Goal: Contribute content: Add original content to the website for others to see

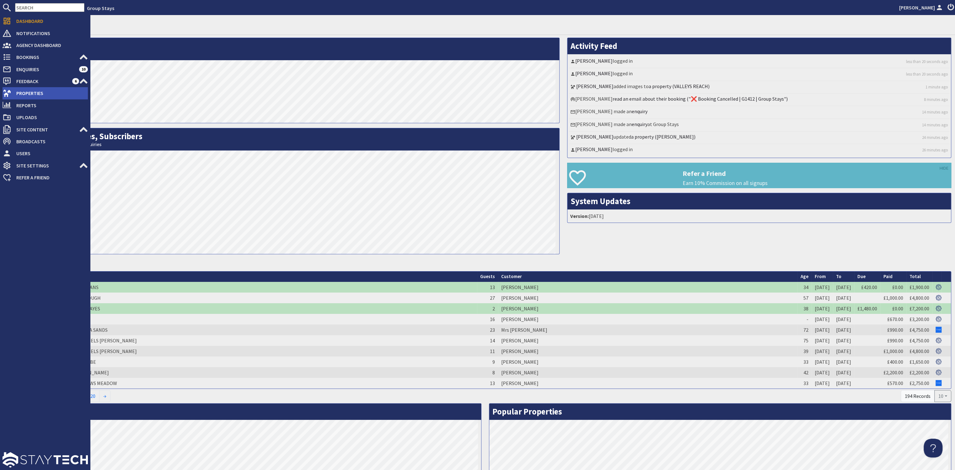
click at [33, 94] on span "Properties" at bounding box center [49, 93] width 77 height 10
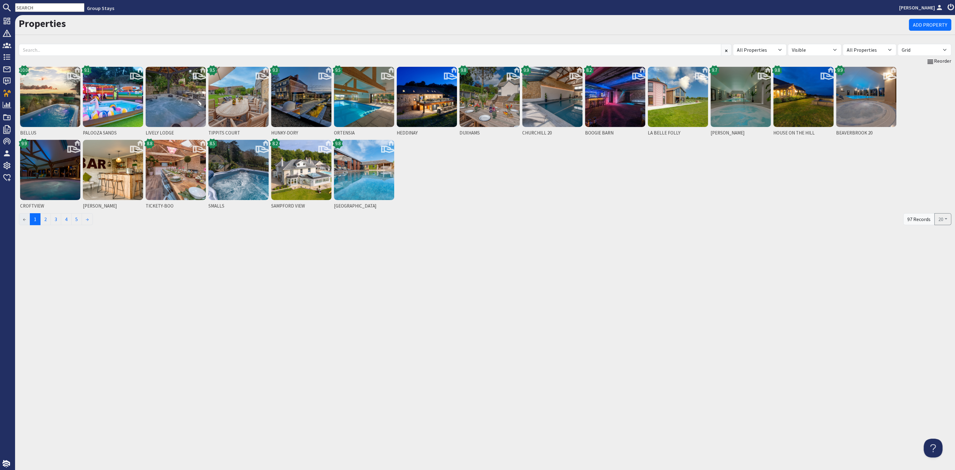
click at [36, 8] on input "text" at bounding box center [49, 7] width 69 height 9
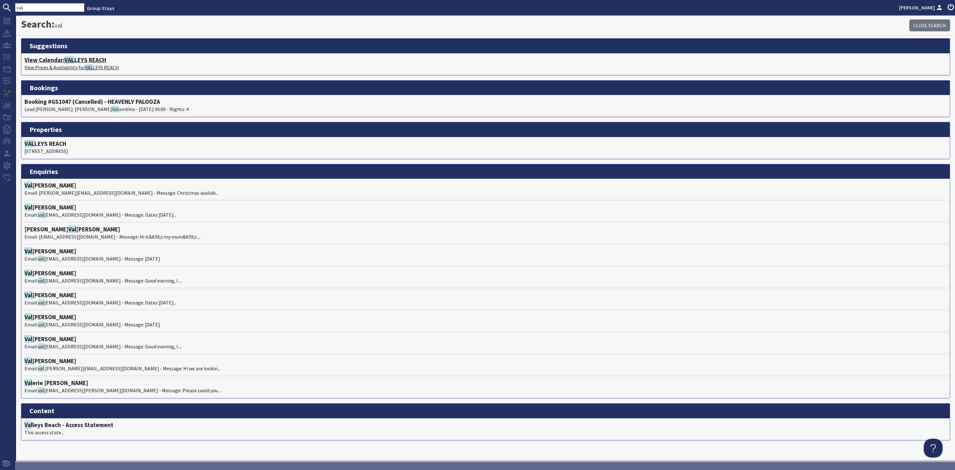
type input "val"
click at [93, 59] on h4 "View Calendar: [PERSON_NAME] REACH" at bounding box center [485, 59] width 922 height 7
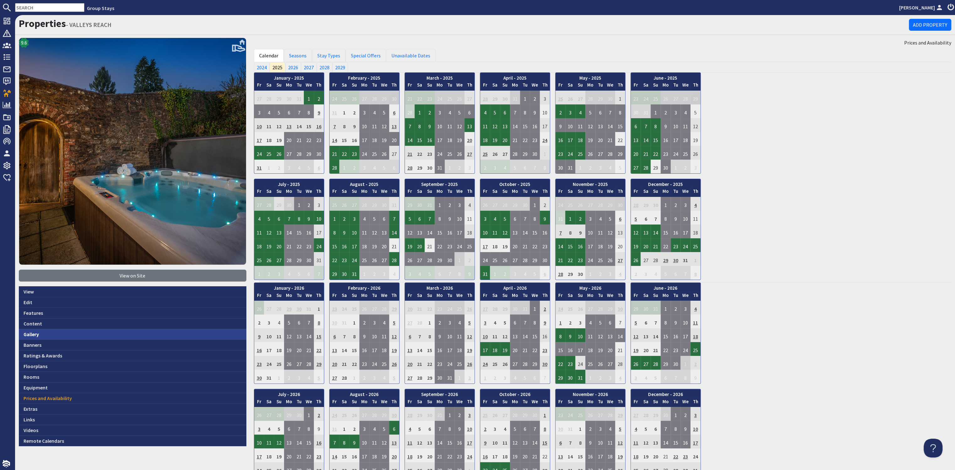
click at [37, 333] on link "Gallery" at bounding box center [132, 334] width 227 height 11
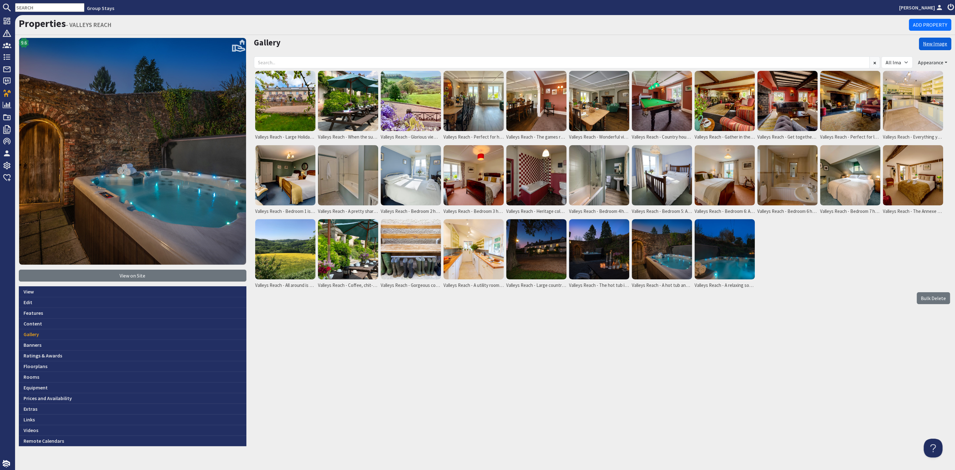
click at [926, 43] on link "New Image" at bounding box center [935, 44] width 32 height 13
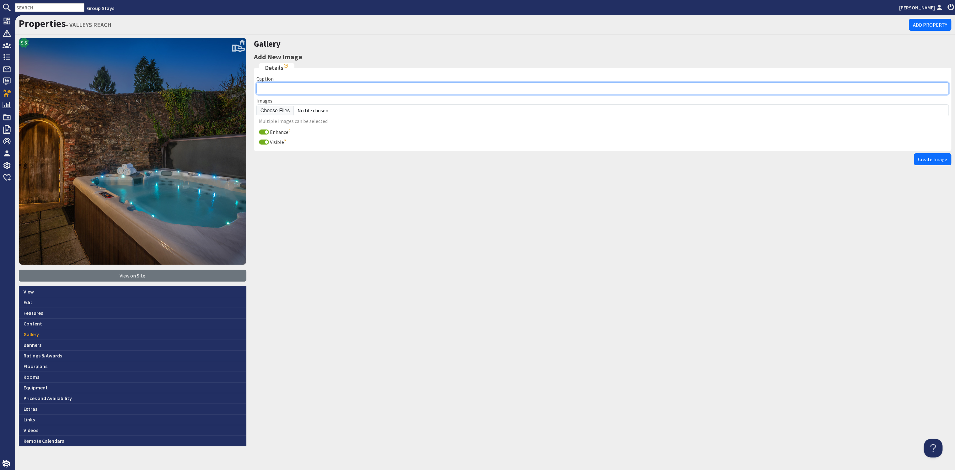
click at [280, 88] on input "Caption" at bounding box center [602, 89] width 692 height 12
paste input "Valleys Reach - Bedroom 1 is on the first floor and is a twin room"
click at [312, 90] on input "Valleys Reach - Bedroom 1 is on the first floor and is a twin room with its own…" at bounding box center [602, 89] width 692 height 12
type input "Valleys Reach - Bedroom 4 is on the first floor and is a twin room with its own…"
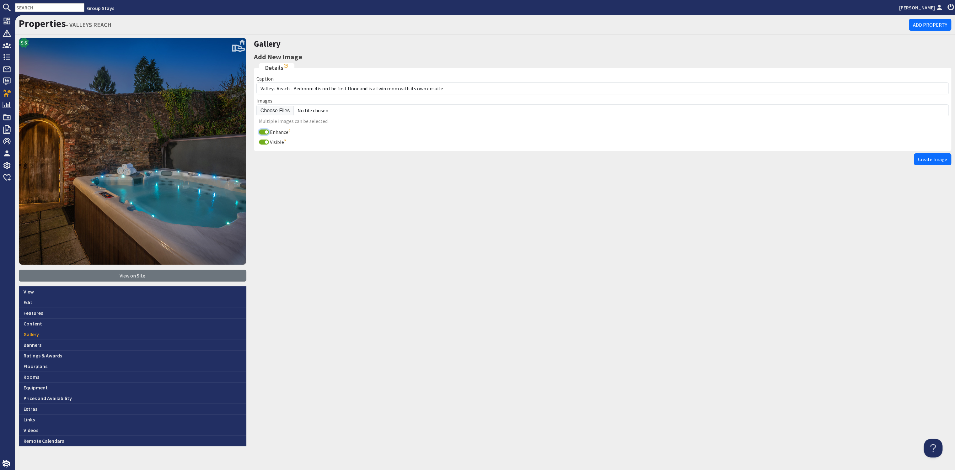
click at [261, 131] on input "Enhance" at bounding box center [264, 132] width 10 height 5
checkbox input "false"
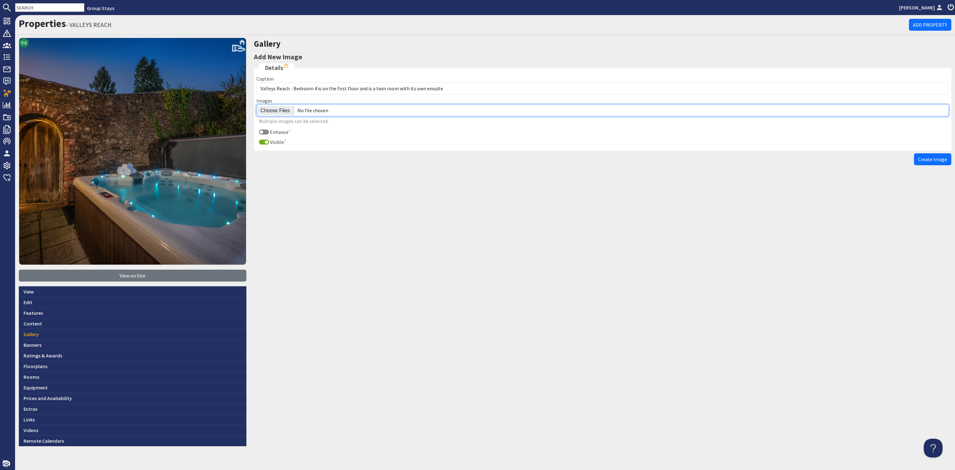
click at [274, 109] on input "file" at bounding box center [602, 110] width 692 height 12
type input "C:\fakepath\valleys-reach-large-group-accommodation-sleeps-12.jpg"
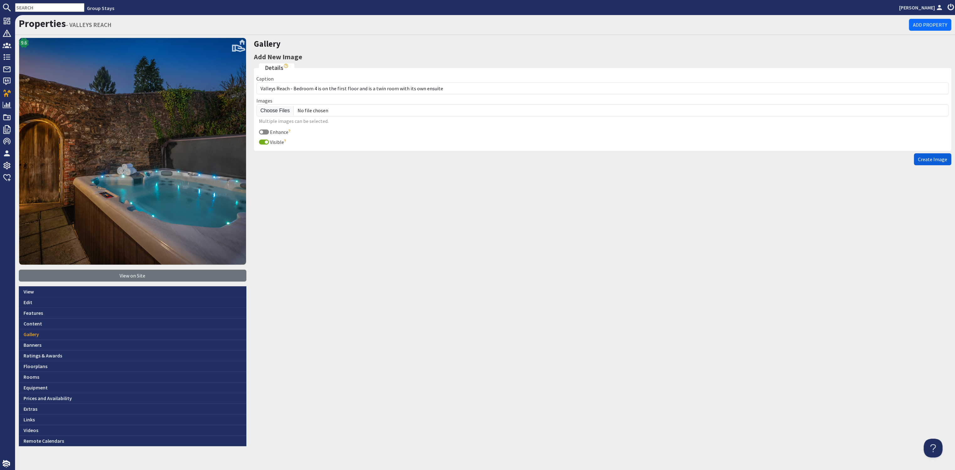
click at [929, 158] on span "Create Image" at bounding box center [932, 159] width 29 height 6
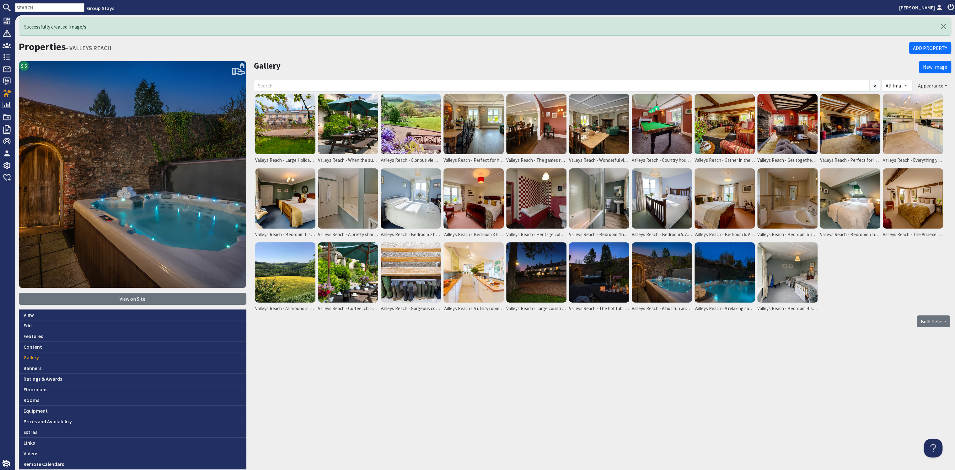
click at [922, 83] on button "Appearance" at bounding box center [932, 86] width 37 height 12
click at [916, 98] on link "Reorder" at bounding box center [908, 98] width 25 height 6
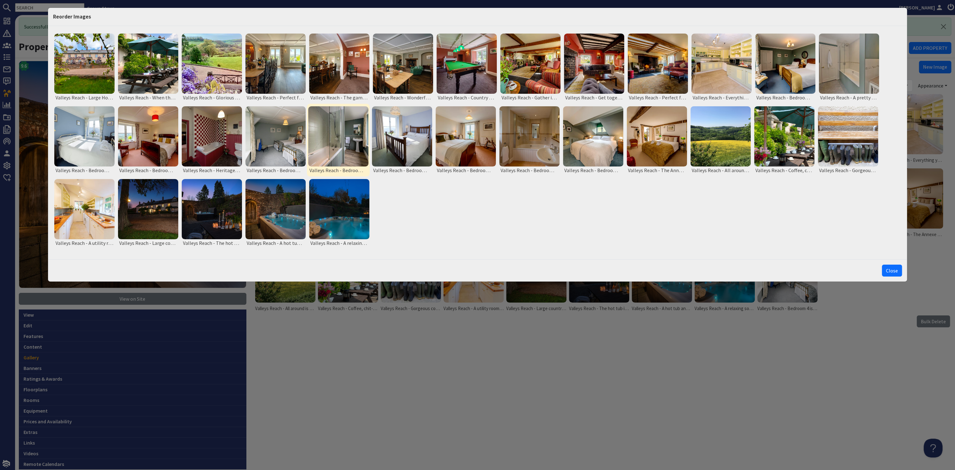
click at [345, 144] on img at bounding box center [338, 136] width 60 height 60
click at [890, 266] on button "Close" at bounding box center [892, 271] width 20 height 12
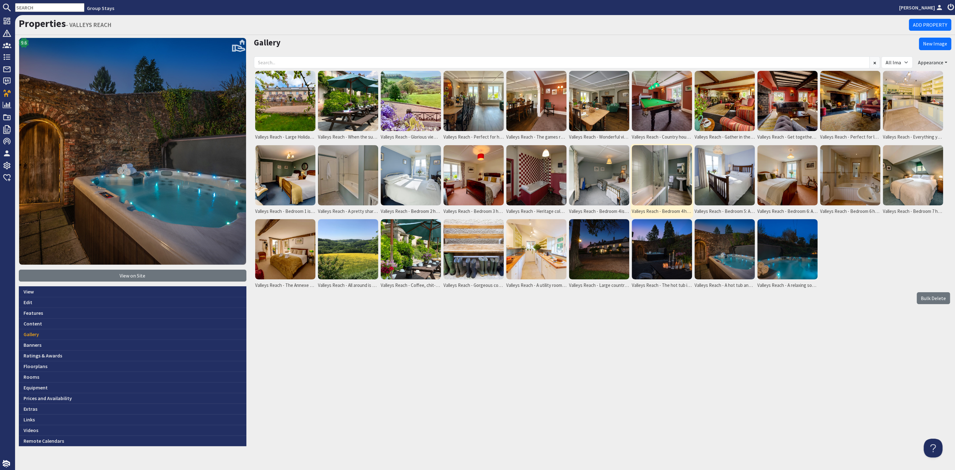
click at [676, 172] on img at bounding box center [662, 175] width 60 height 60
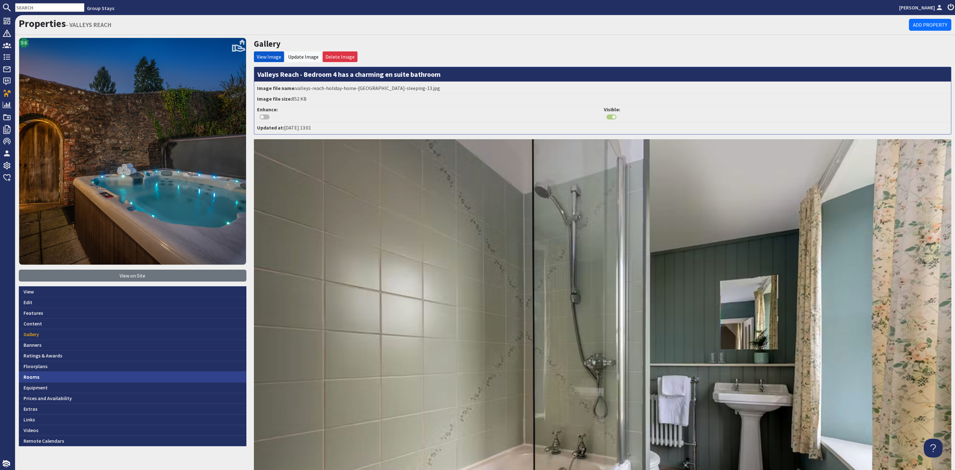
click at [88, 378] on link "Rooms" at bounding box center [132, 377] width 227 height 11
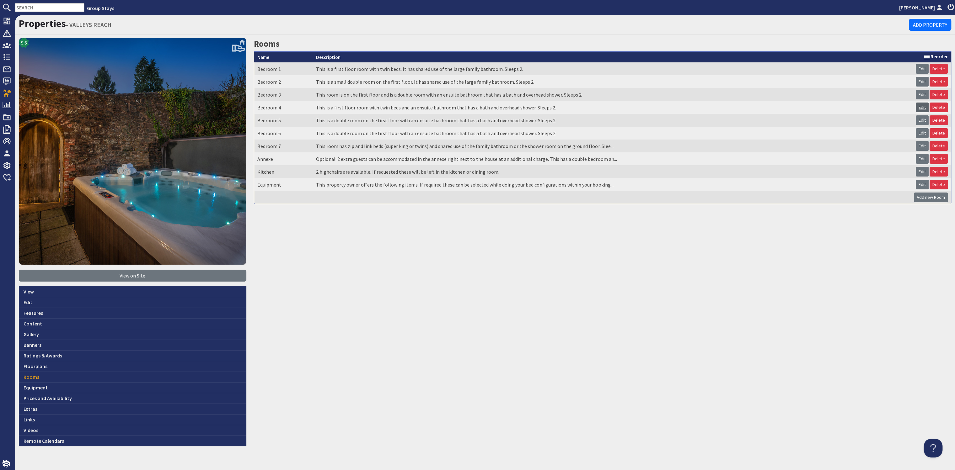
click at [919, 106] on link "Edit" at bounding box center [921, 108] width 13 height 10
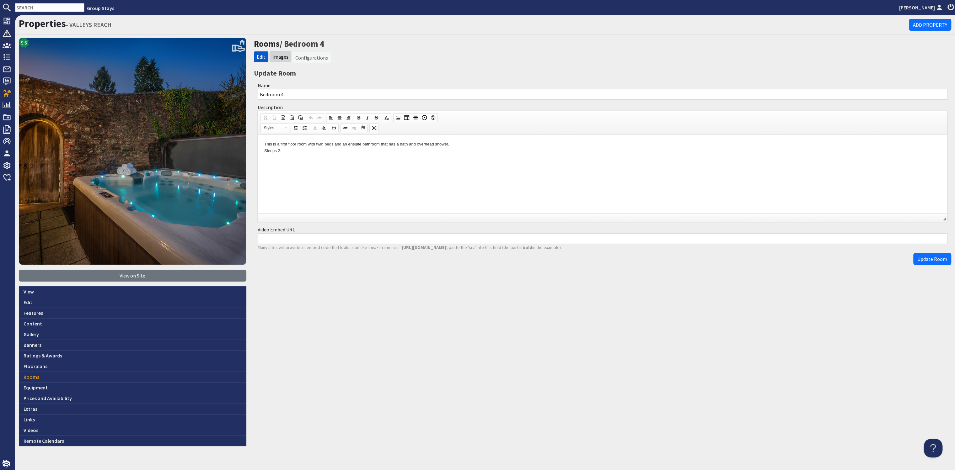
click at [276, 56] on link "Images" at bounding box center [280, 57] width 16 height 6
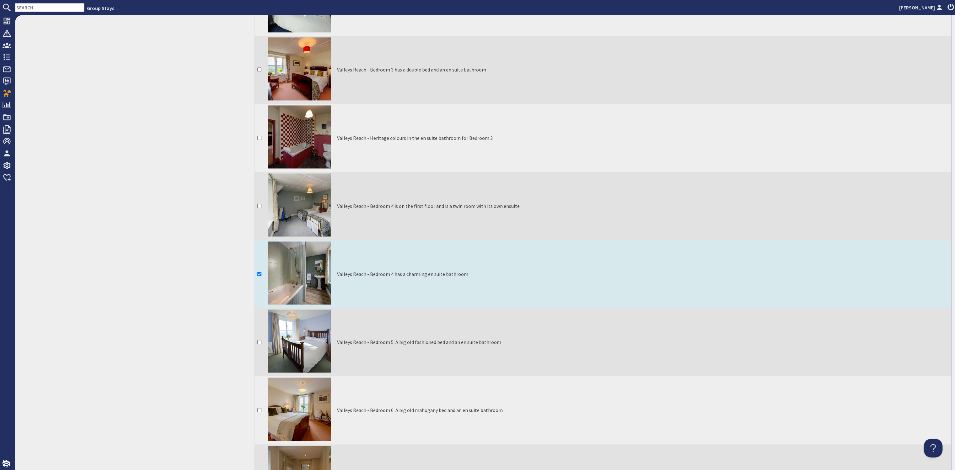
scroll to position [1030, 0]
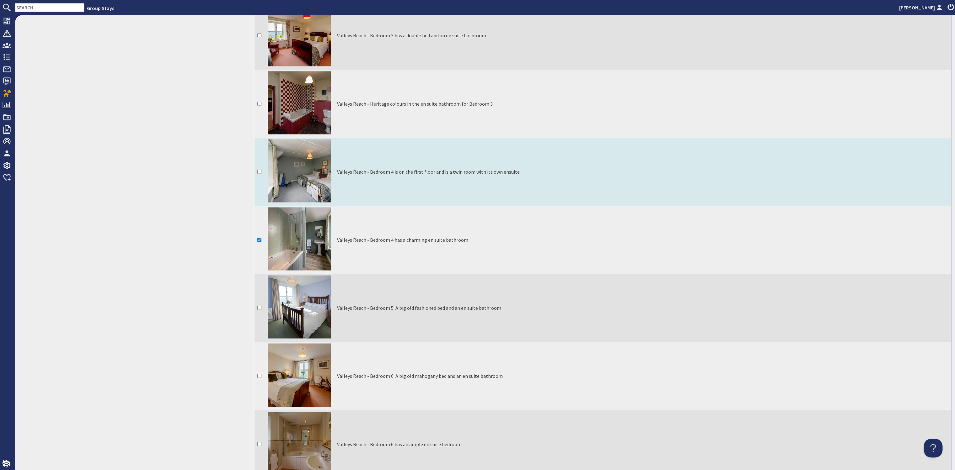
drag, startPoint x: 258, startPoint y: 167, endPoint x: 280, endPoint y: 174, distance: 23.2
checkbox input "true"
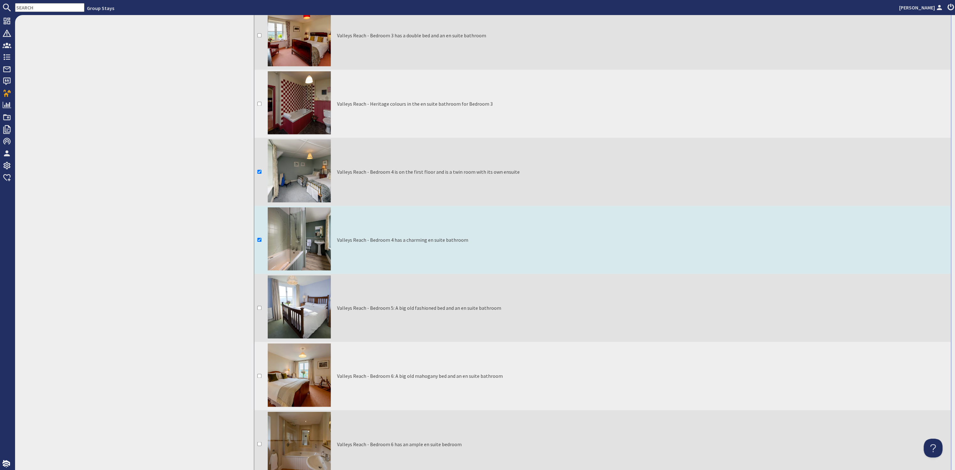
checkbox input "false"
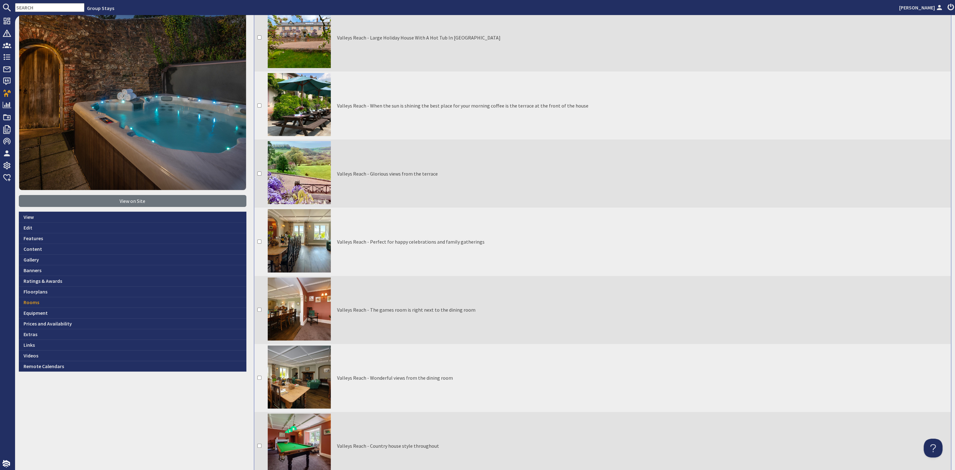
scroll to position [0, 0]
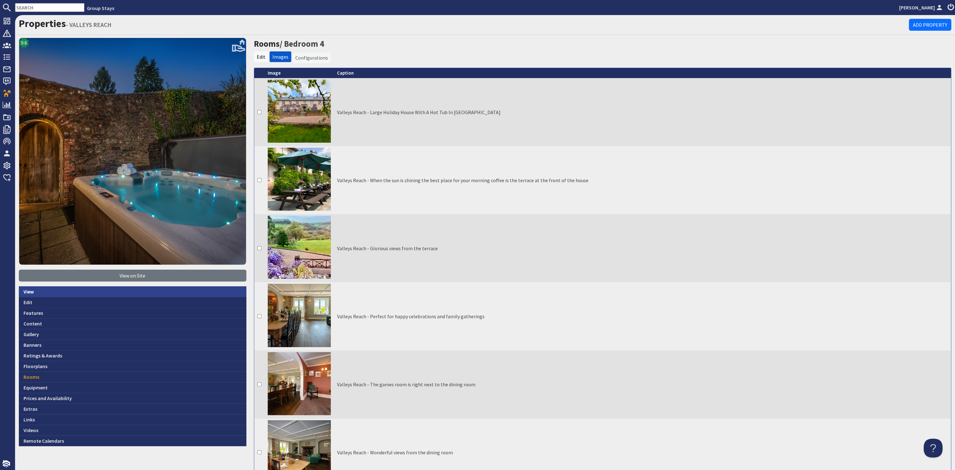
click at [69, 288] on link "View" at bounding box center [132, 291] width 227 height 11
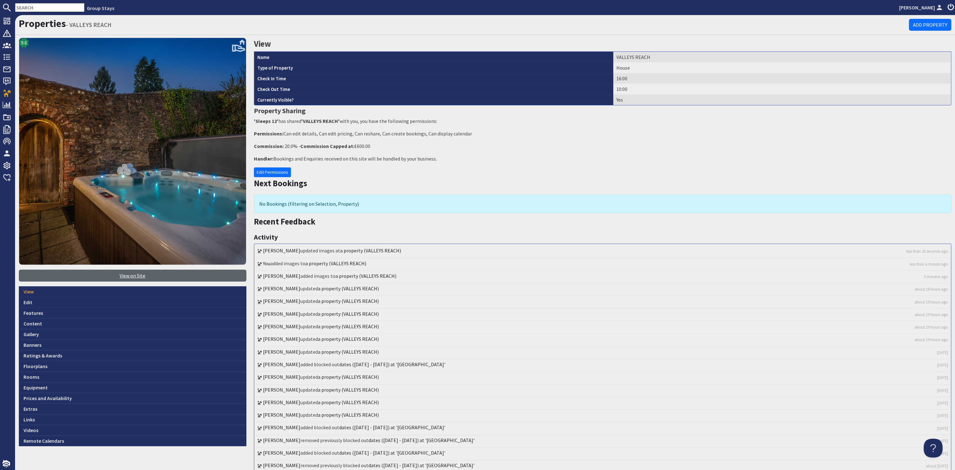
click at [135, 273] on link "View on Site" at bounding box center [132, 276] width 227 height 12
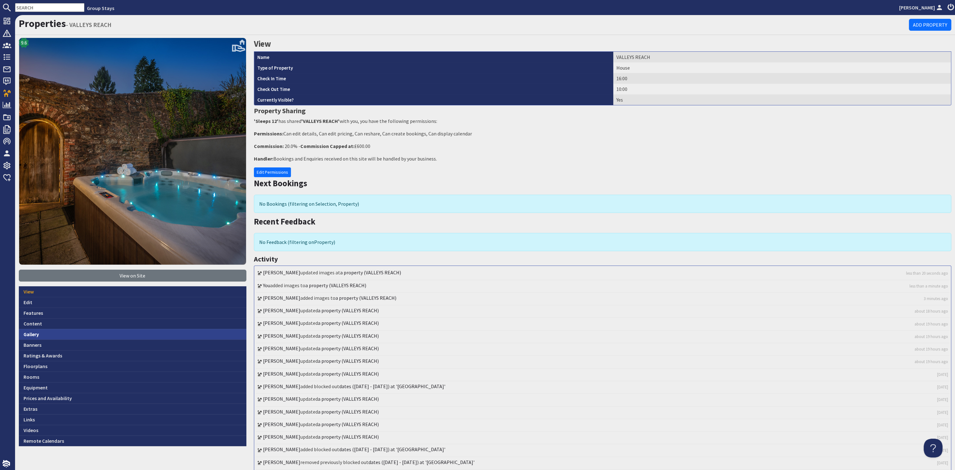
click at [125, 335] on link "Gallery" at bounding box center [132, 334] width 227 height 11
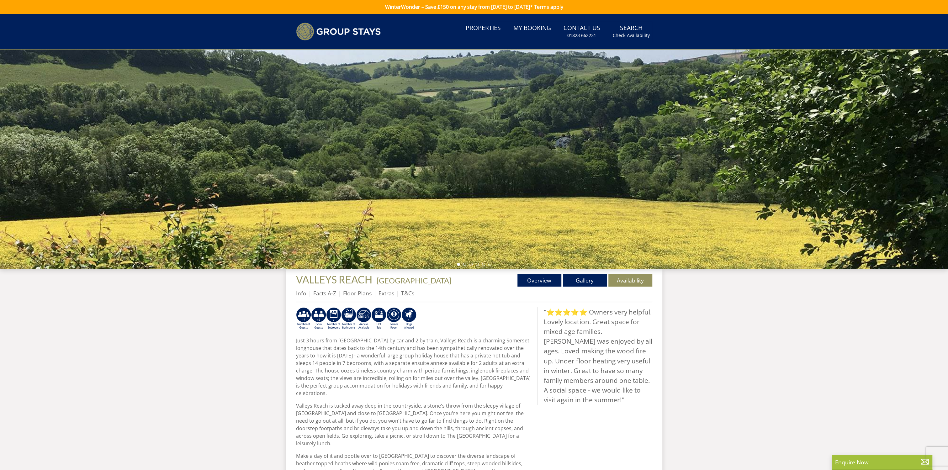
click at [360, 291] on link "Floor Plans" at bounding box center [357, 294] width 29 height 8
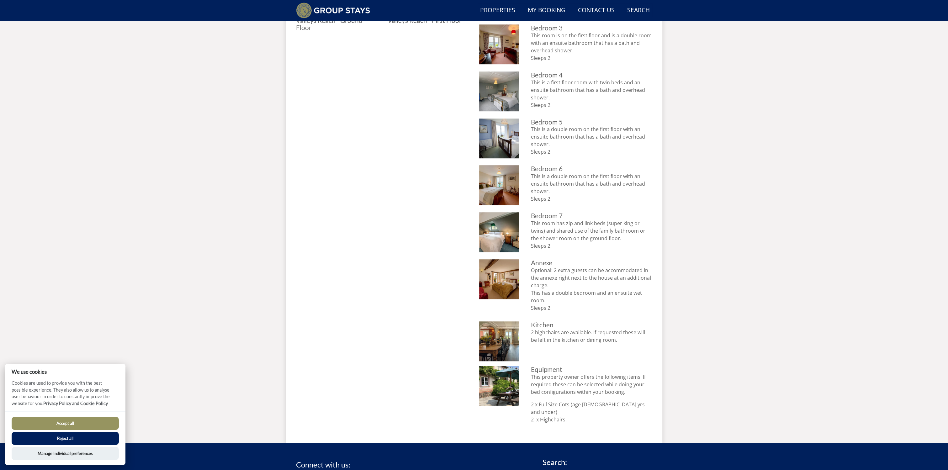
scroll to position [336, 0]
